Goal: Book appointment/travel/reservation

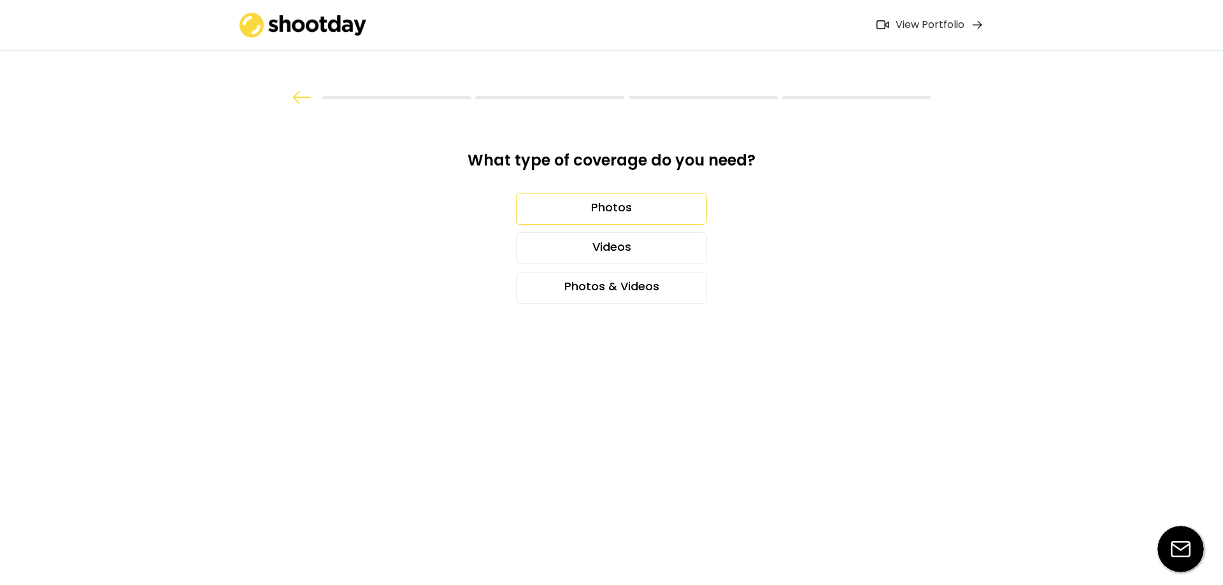
click at [577, 196] on div "Photos" at bounding box center [611, 209] width 191 height 32
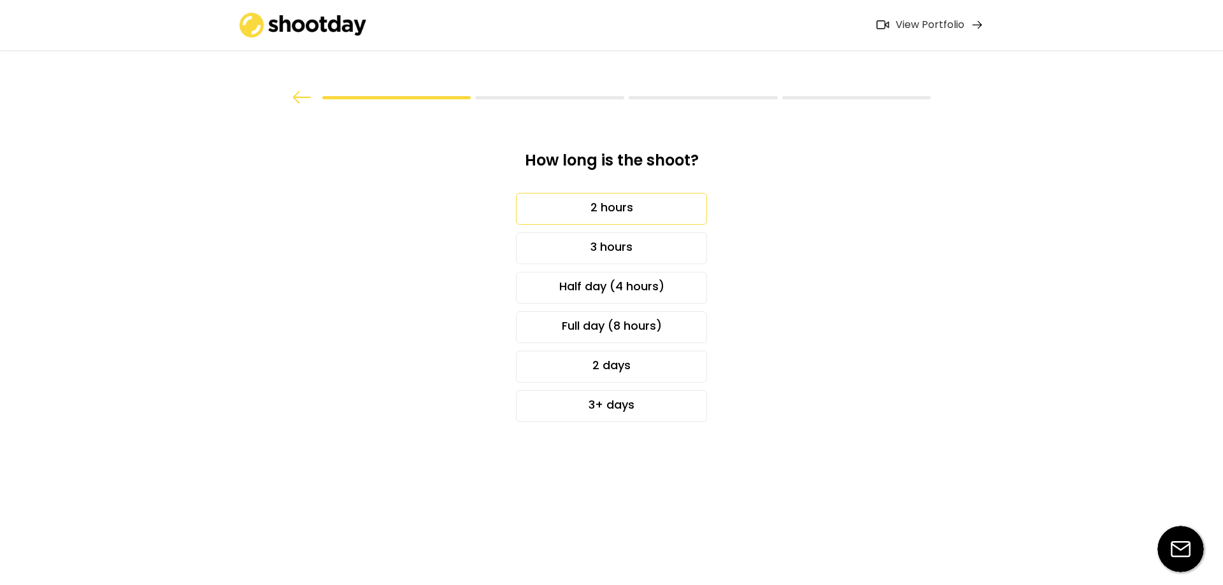
click at [577, 196] on div "2 hours" at bounding box center [611, 209] width 191 height 32
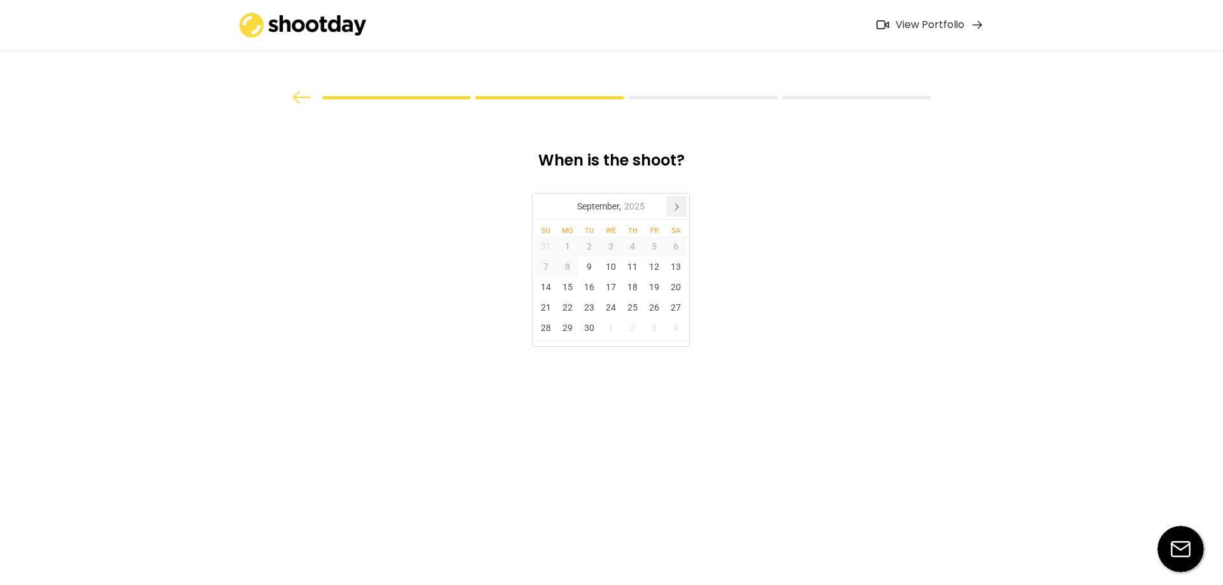
click at [676, 204] on icon at bounding box center [676, 206] width 20 height 20
click at [680, 267] on div "13" at bounding box center [676, 267] width 22 height 20
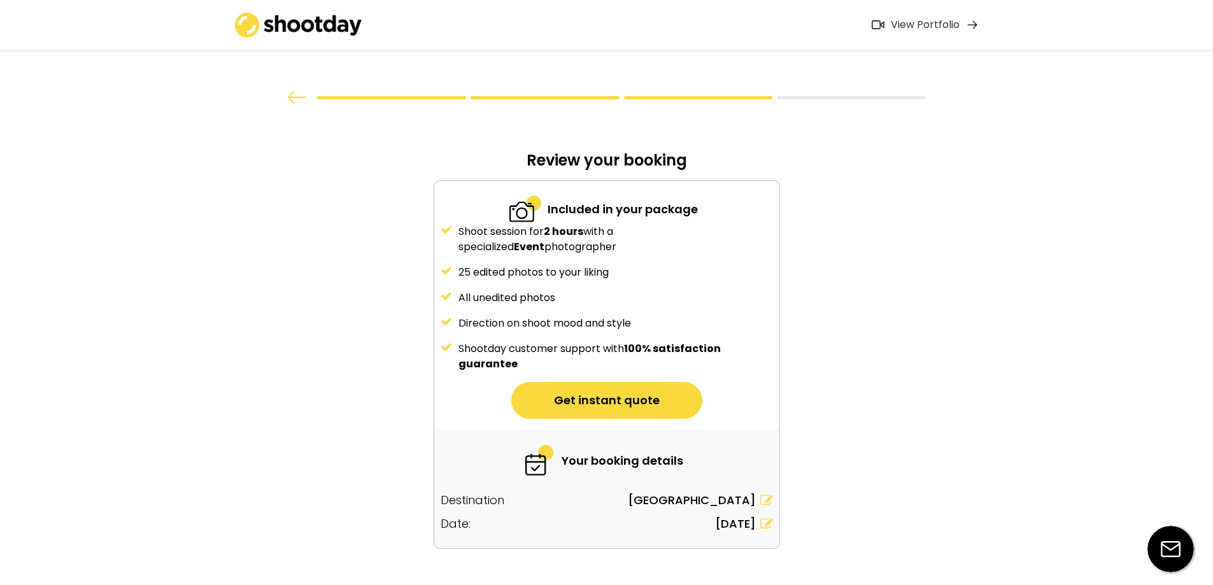
click at [606, 396] on button "Get instant quote" at bounding box center [606, 400] width 191 height 37
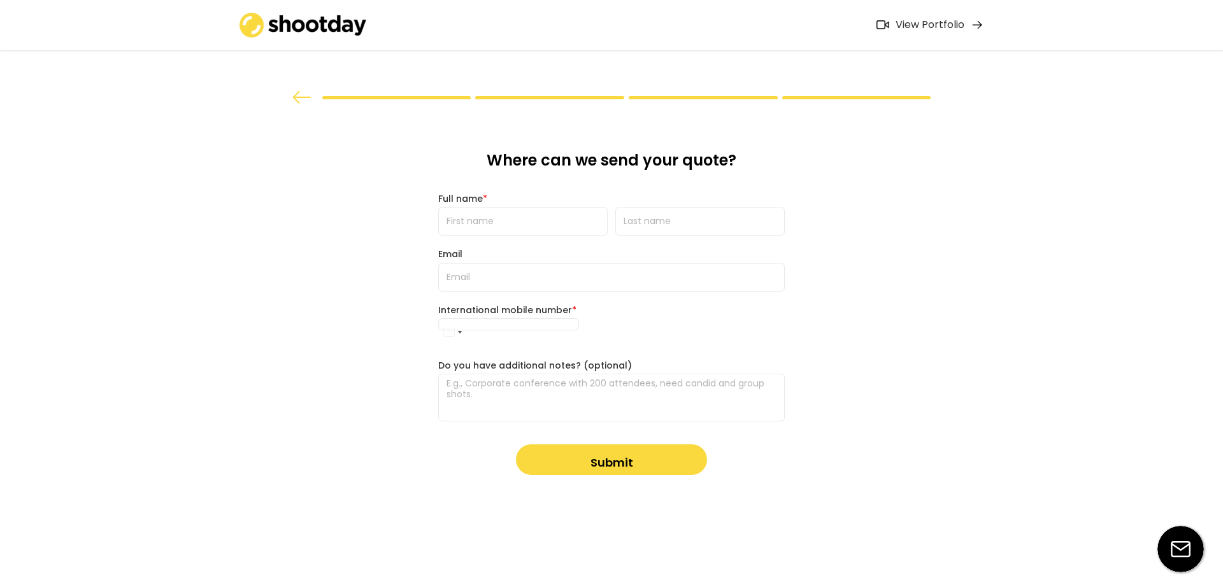
click at [532, 215] on input "input" at bounding box center [522, 221] width 169 height 29
type input "[PERSON_NAME]"
type input "[EMAIL_ADDRESS][DOMAIN_NAME]"
type input "[PHONE_NUMBER]"
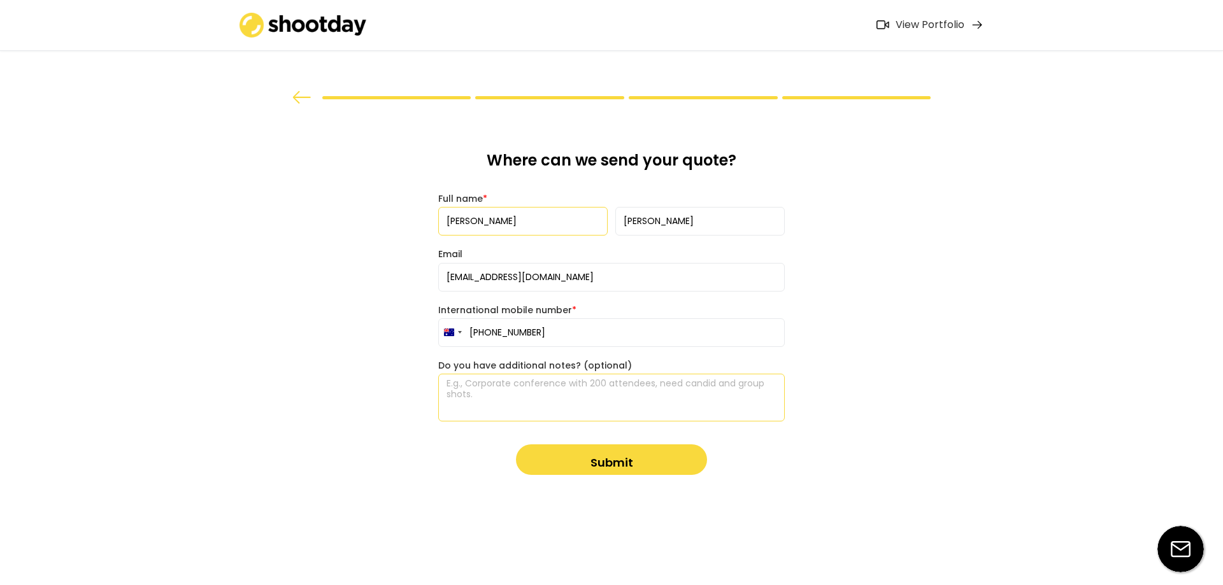
click at [625, 400] on textarea at bounding box center [611, 398] width 346 height 48
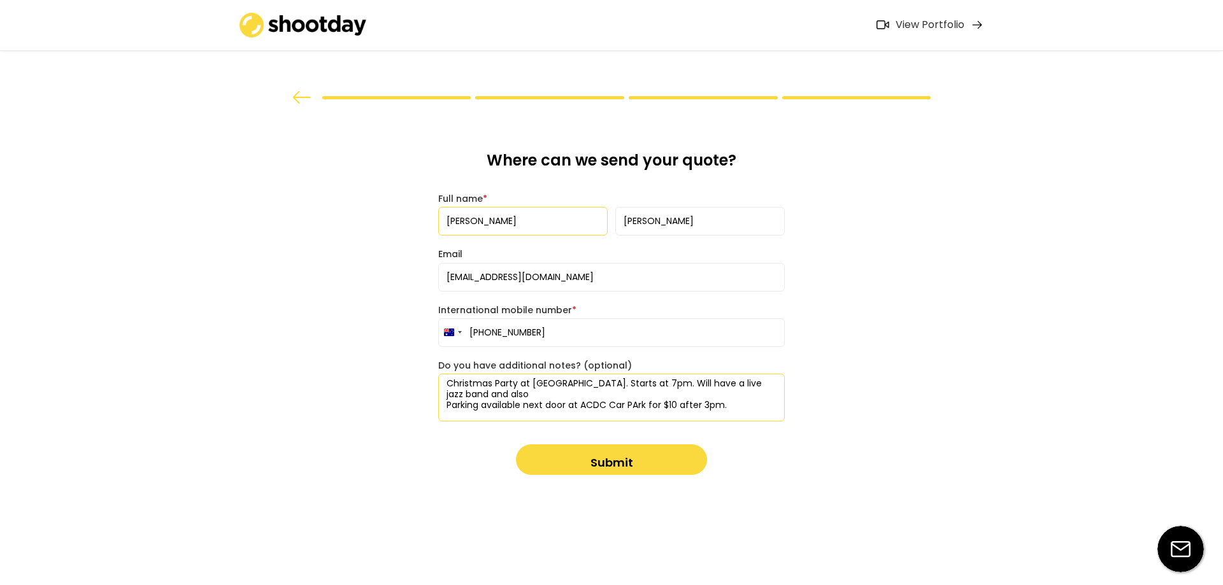
click at [638, 402] on textarea "Christmas Party at [GEOGRAPHIC_DATA]. Starts at 7pm. Will have a live jazz band…" at bounding box center [611, 398] width 346 height 48
click at [541, 393] on textarea "Christmas Party at [GEOGRAPHIC_DATA]. Starts at 7pm. Will have a live jazz band…" at bounding box center [611, 398] width 346 height 48
type textarea "Christmas Party at [GEOGRAPHIC_DATA]. Starts at 7pm. Will have a live jazz band…"
click at [591, 457] on button "Submit" at bounding box center [611, 460] width 191 height 31
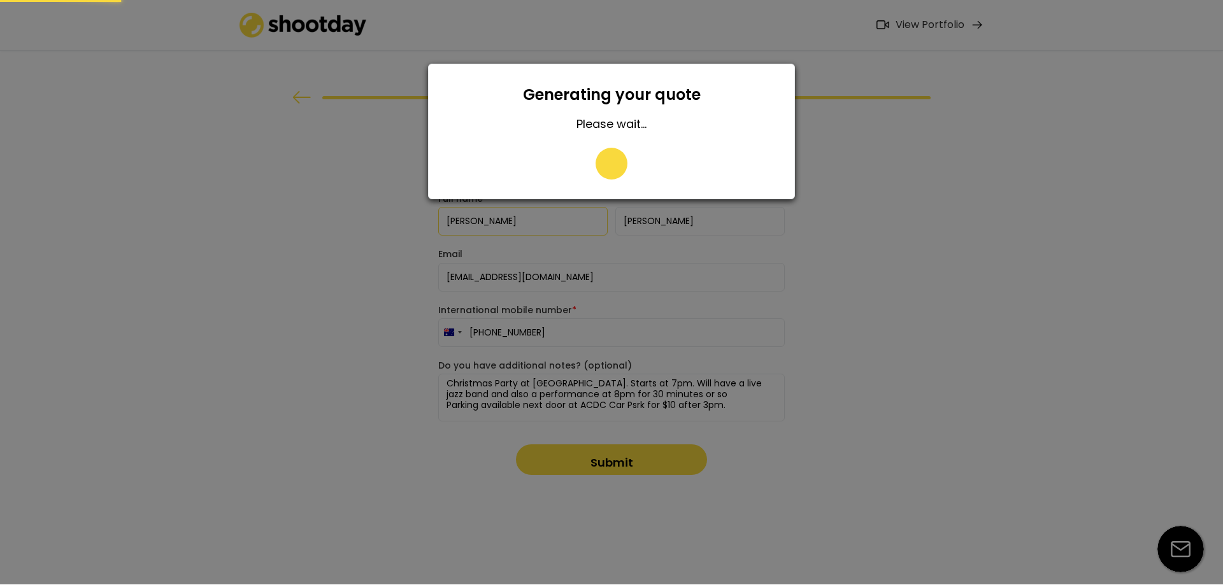
type input "0448 658 748"
